Goal: Transaction & Acquisition: Purchase product/service

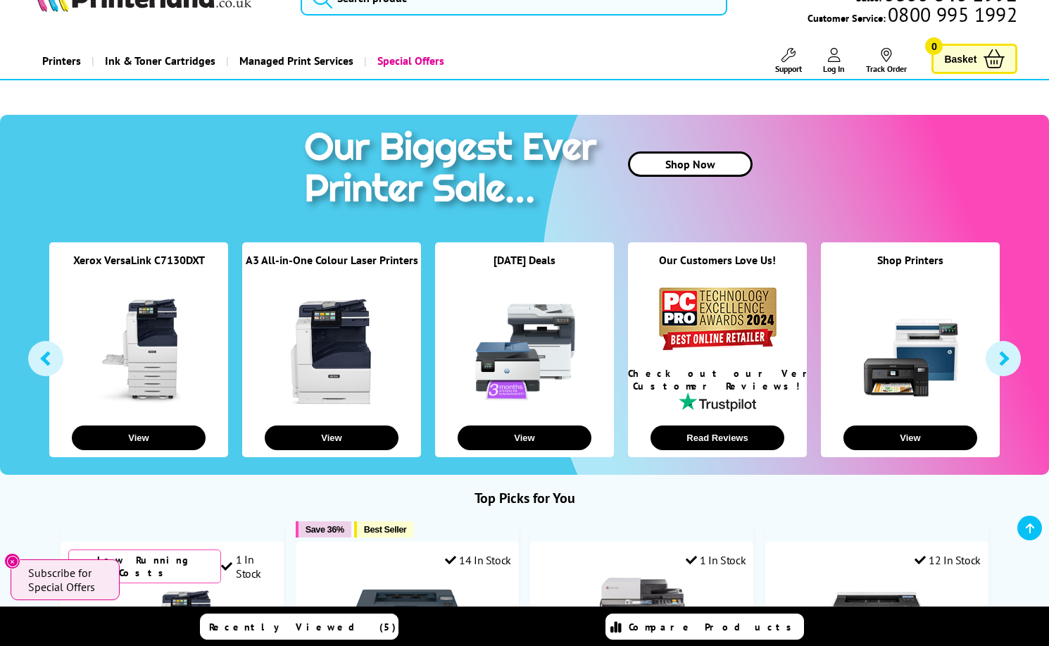
scroll to position [109, 0]
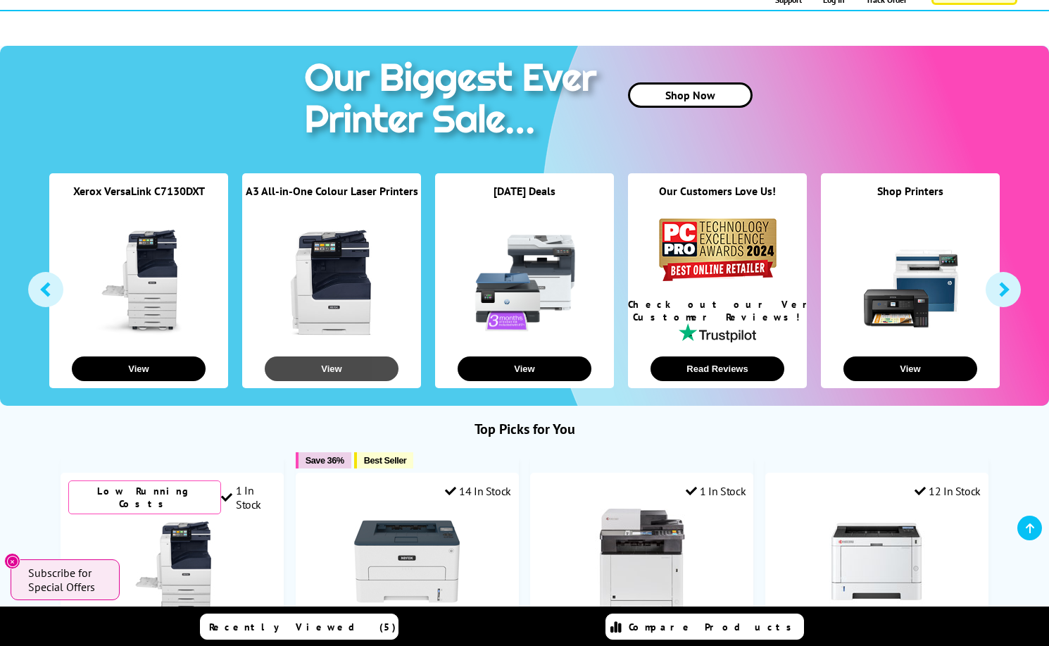
click at [348, 365] on button "View" at bounding box center [332, 368] width 134 height 25
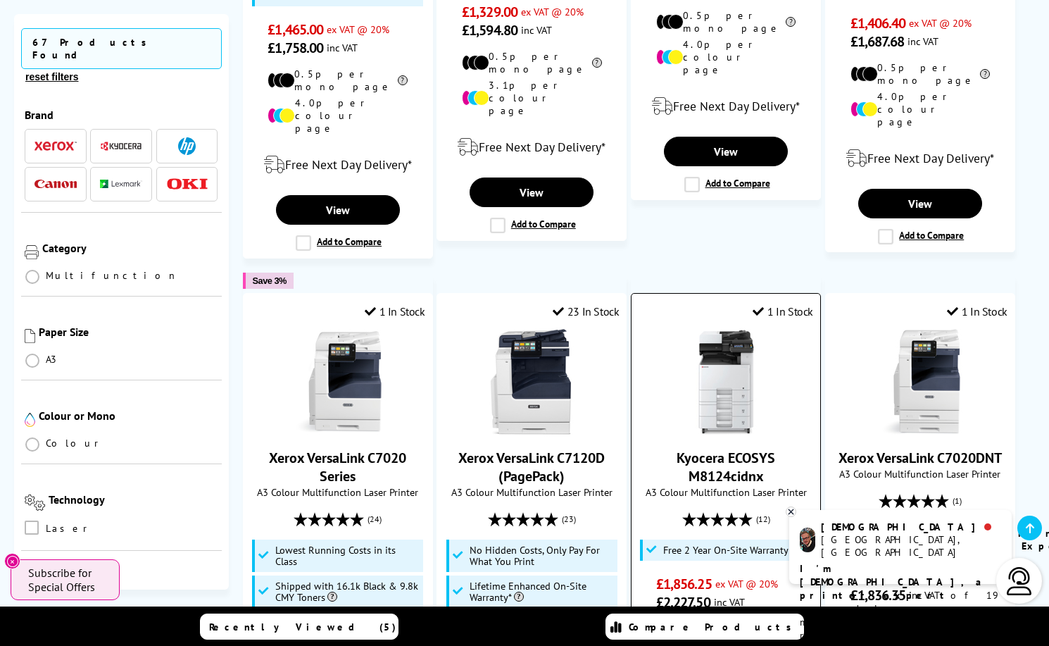
scroll to position [845, 0]
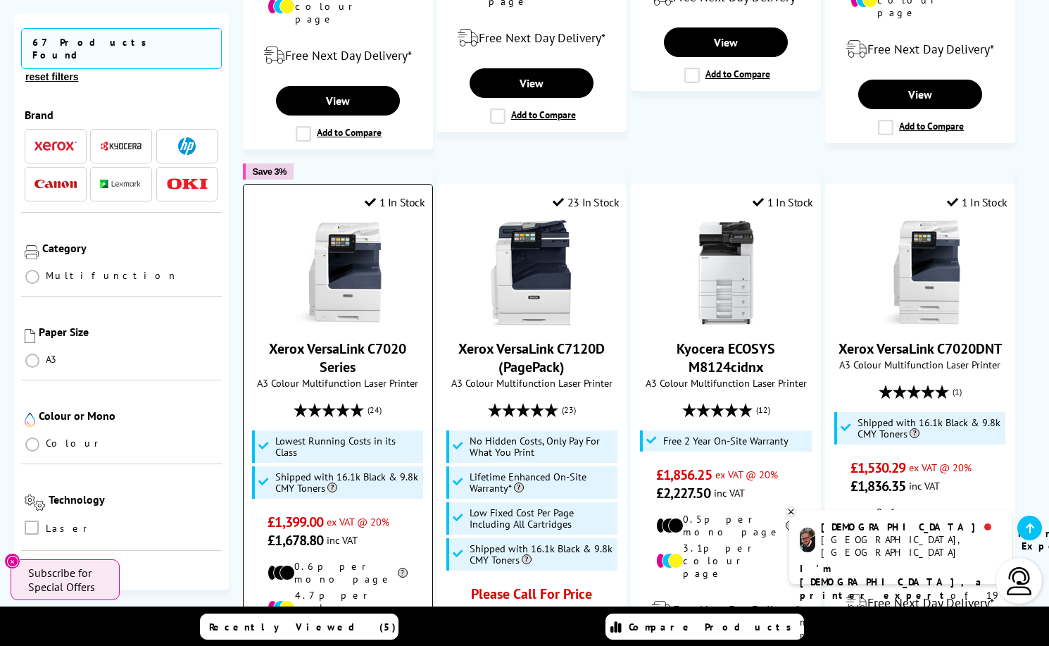
click at [327, 339] on link "Xerox VersaLink C7020 Series" at bounding box center [337, 357] width 137 height 37
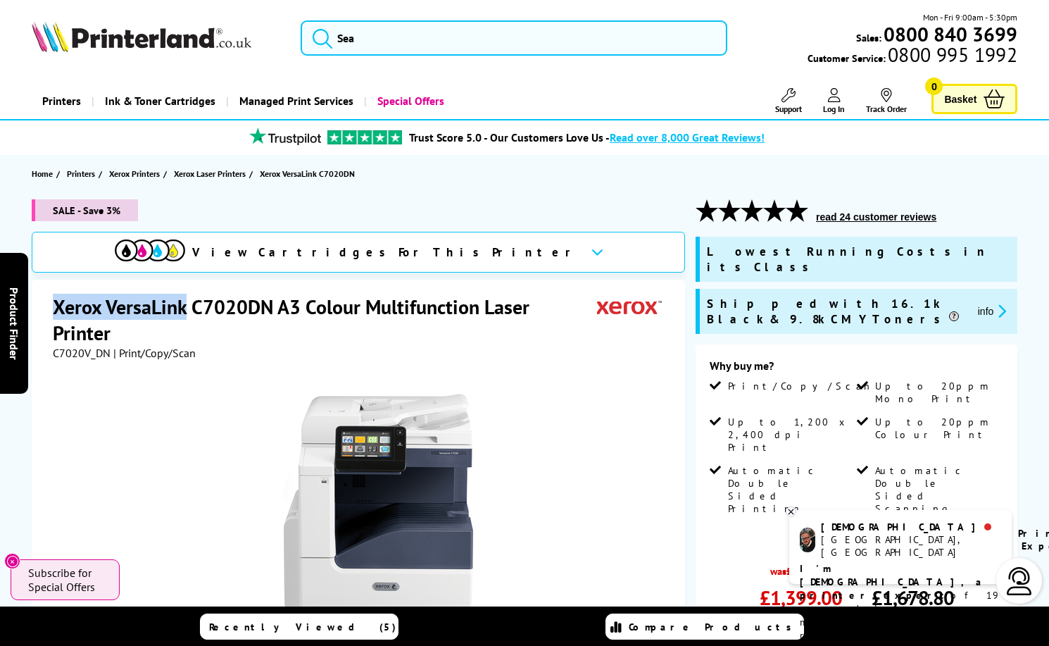
drag, startPoint x: 182, startPoint y: 305, endPoint x: 51, endPoint y: 306, distance: 130.9
click at [51, 306] on div "Xerox VersaLink C7020DN A3 Colour Multifunction Laser Printer C7020V_DN | Print…" at bounding box center [358, 594] width 653 height 630
copy h1 "Xerox VersaLink"
